Goal: Navigation & Orientation: Find specific page/section

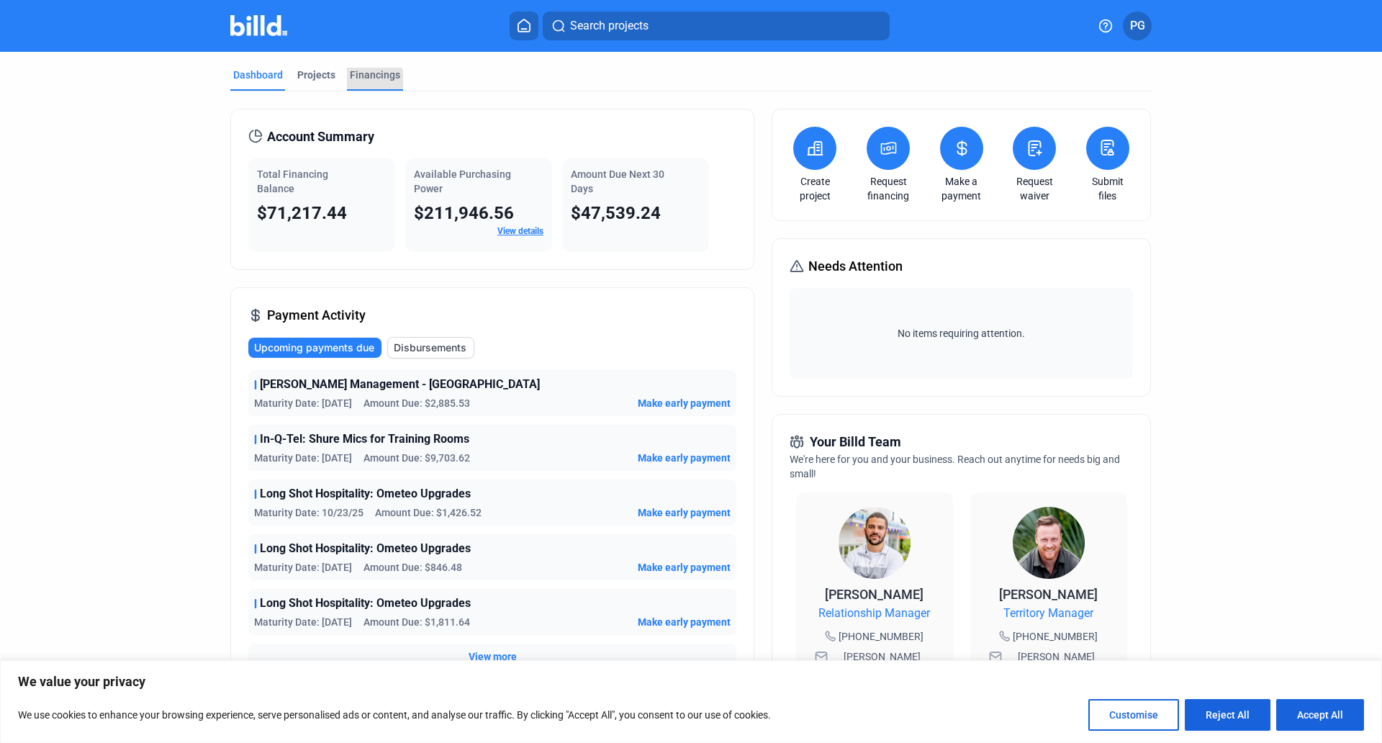
click at [366, 81] on div "Financings" at bounding box center [375, 75] width 50 height 14
